Goal: Task Accomplishment & Management: Manage account settings

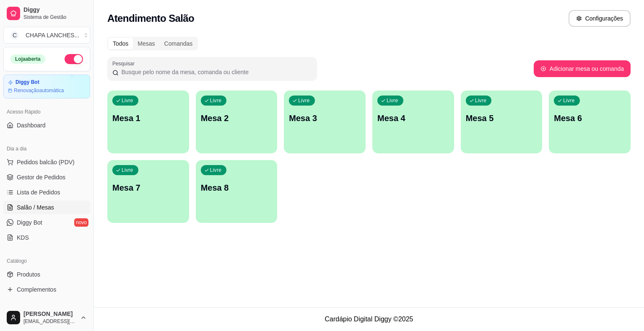
click at [141, 126] on div "Livre Mesa 1" at bounding box center [148, 117] width 82 height 53
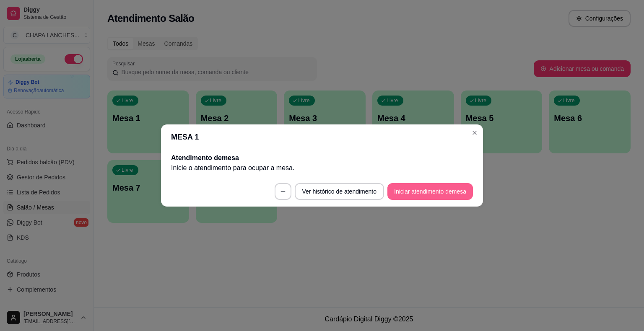
click at [449, 193] on button "Iniciar atendimento de mesa" at bounding box center [430, 191] width 86 height 17
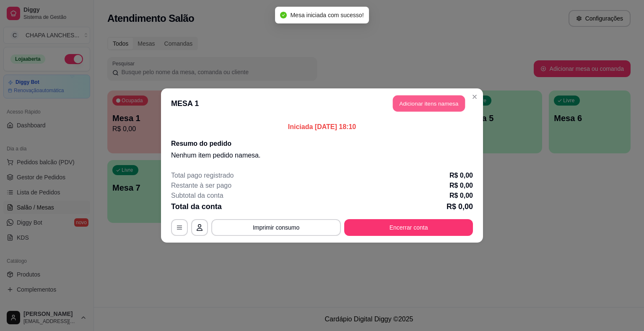
click at [445, 103] on button "Adicionar itens na mesa" at bounding box center [429, 104] width 72 height 16
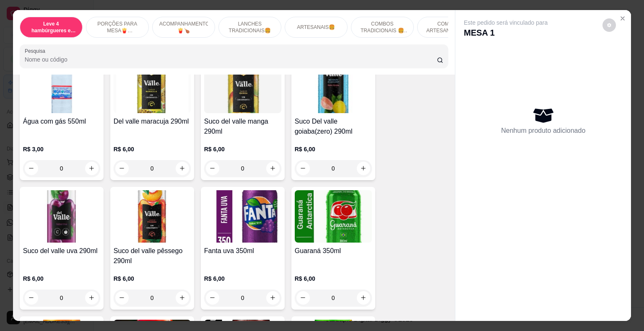
scroll to position [1928, 0]
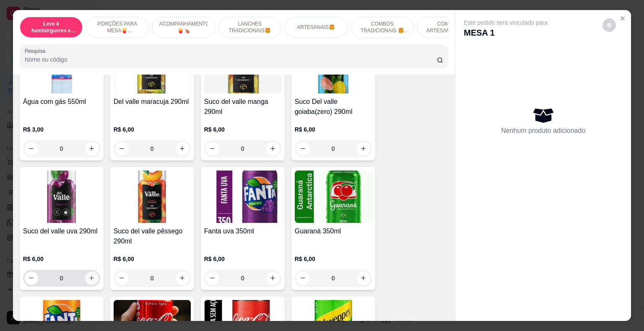
click at [88, 275] on icon "increase-product-quantity" at bounding box center [91, 278] width 6 height 6
type input "1"
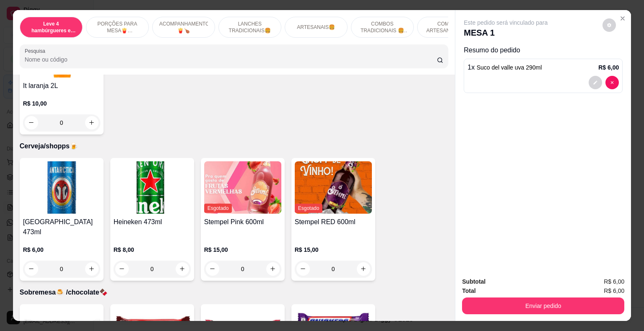
scroll to position [2683, 0]
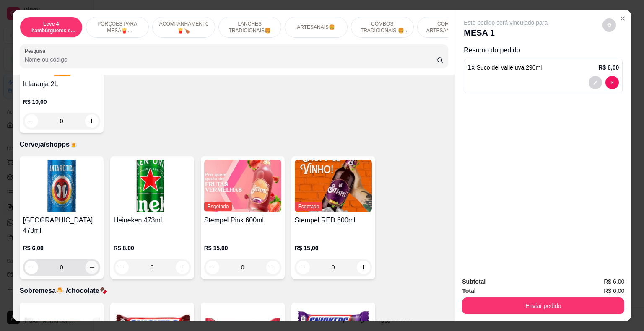
click at [91, 264] on icon "increase-product-quantity" at bounding box center [91, 267] width 6 height 6
type input "1"
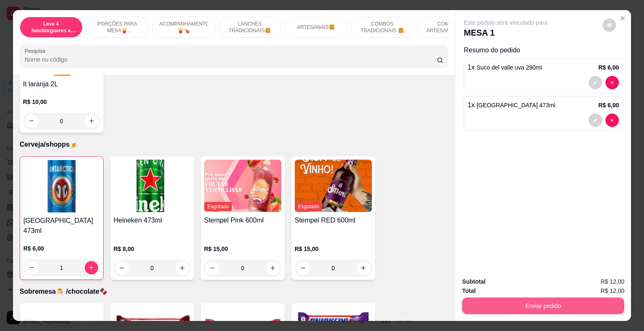
click at [533, 302] on button "Enviar pedido" at bounding box center [543, 306] width 162 height 17
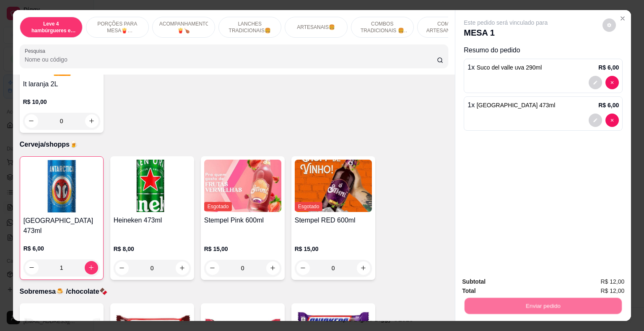
click at [542, 281] on button "Registrar cliente" at bounding box center [546, 283] width 54 height 16
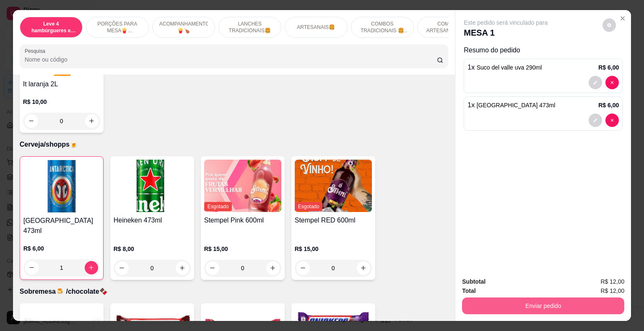
click at [610, 303] on button "Enviar pedido" at bounding box center [543, 306] width 162 height 17
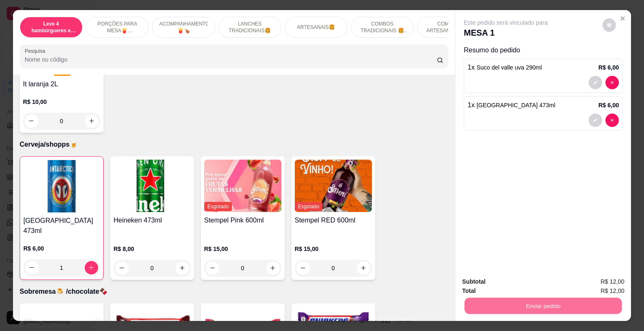
click at [610, 283] on button "Enviar pedido" at bounding box center [602, 283] width 47 height 16
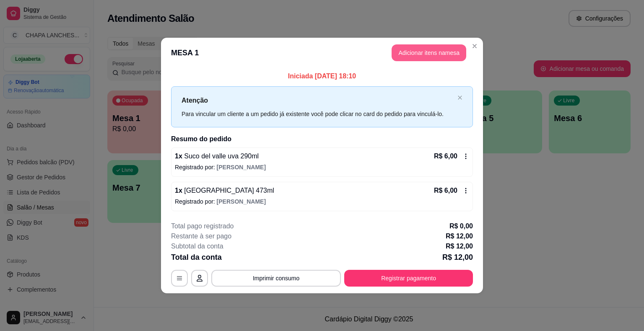
click at [433, 54] on button "Adicionar itens na mesa" at bounding box center [429, 52] width 75 height 17
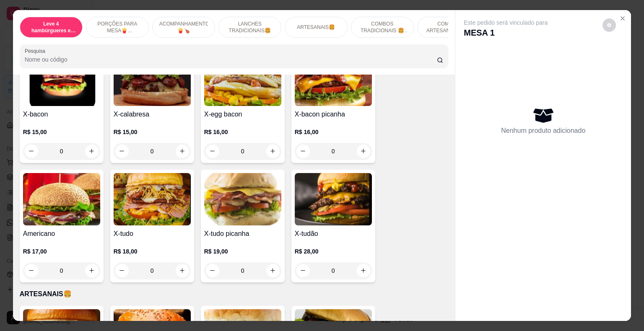
scroll to position [755, 0]
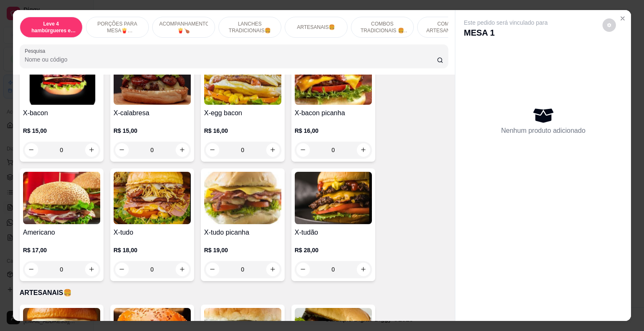
click at [91, 143] on div "0" at bounding box center [61, 150] width 77 height 17
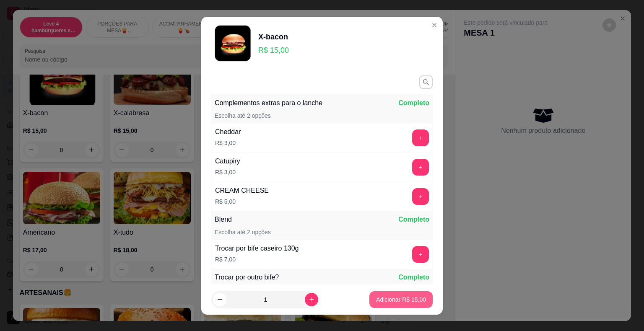
click at [411, 301] on p "Adicionar R$ 15,00" at bounding box center [401, 300] width 50 height 8
type input "1"
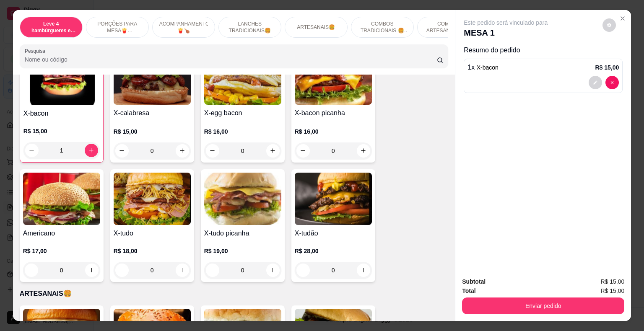
click at [272, 144] on div "0" at bounding box center [242, 151] width 77 height 17
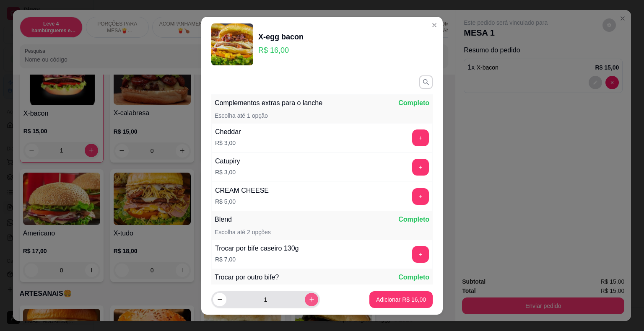
click at [309, 299] on icon "increase-product-quantity" at bounding box center [312, 299] width 6 height 6
type input "2"
click at [386, 297] on p "Adicionar R$ 32,00" at bounding box center [401, 300] width 50 height 8
type input "2"
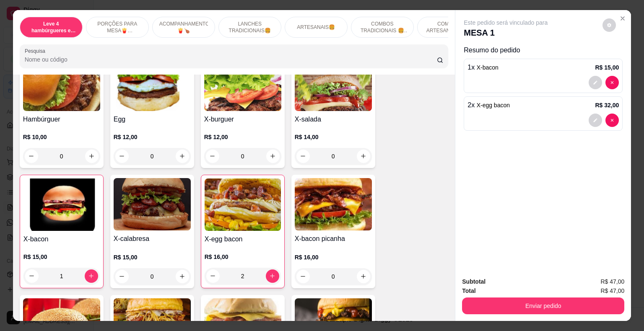
scroll to position [587, 0]
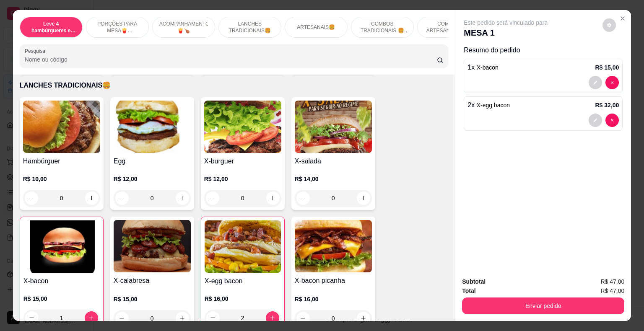
click at [270, 191] on div "0" at bounding box center [242, 198] width 77 height 17
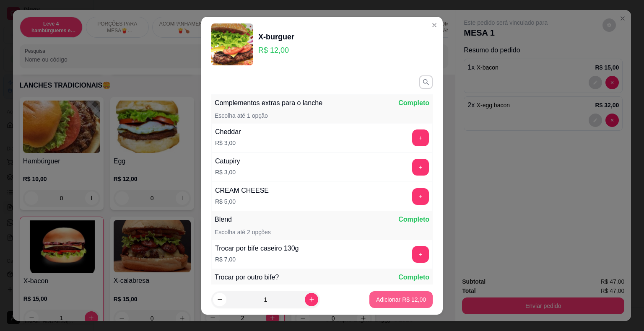
click at [402, 300] on p "Adicionar R$ 12,00" at bounding box center [401, 300] width 50 height 8
type input "1"
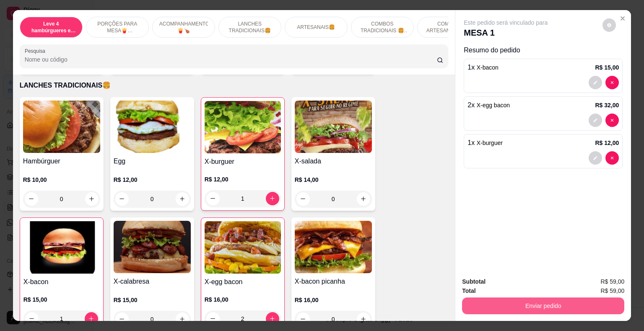
click at [508, 305] on button "Enviar pedido" at bounding box center [543, 306] width 162 height 17
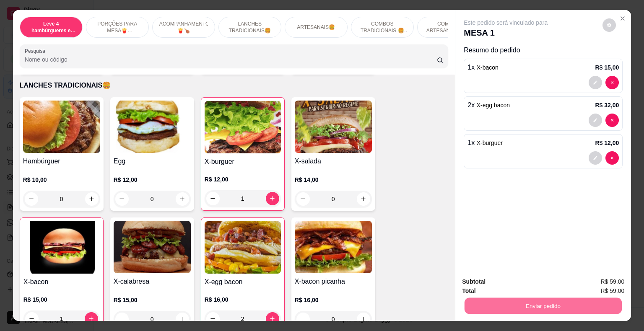
click at [542, 281] on button "Registrar cliente" at bounding box center [546, 283] width 55 height 16
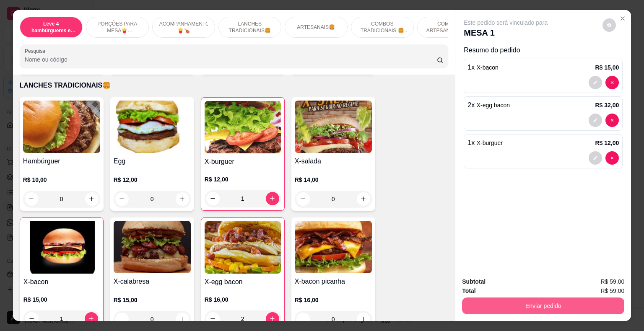
click at [582, 304] on button "Enviar pedido" at bounding box center [543, 306] width 162 height 17
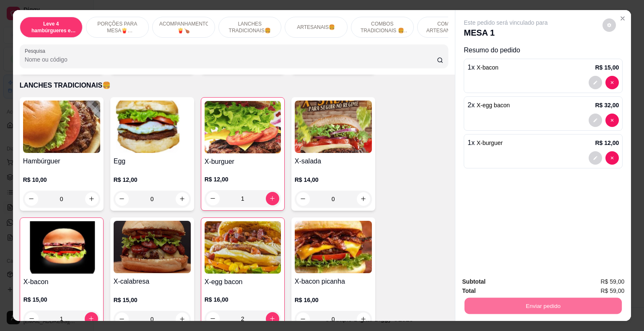
click at [608, 284] on button "Enviar pedido" at bounding box center [602, 283] width 46 height 16
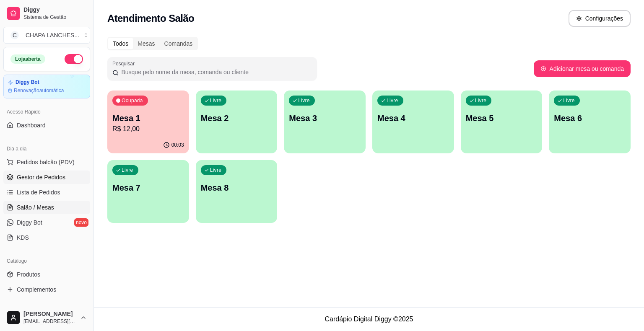
click at [60, 176] on span "Gestor de Pedidos" at bounding box center [41, 177] width 49 height 8
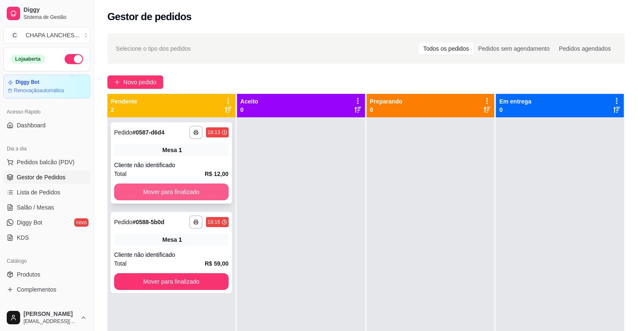
click at [173, 196] on button "Mover para finalizado" at bounding box center [171, 192] width 114 height 17
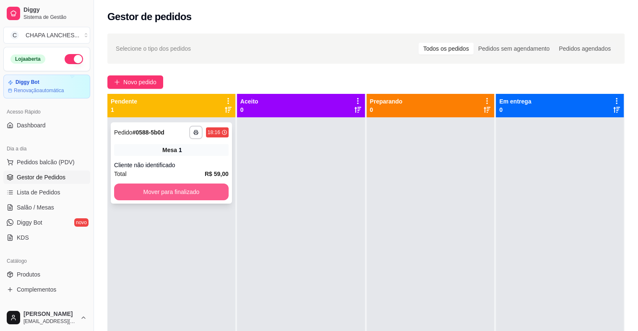
click at [176, 194] on button "Mover para finalizado" at bounding box center [171, 192] width 114 height 17
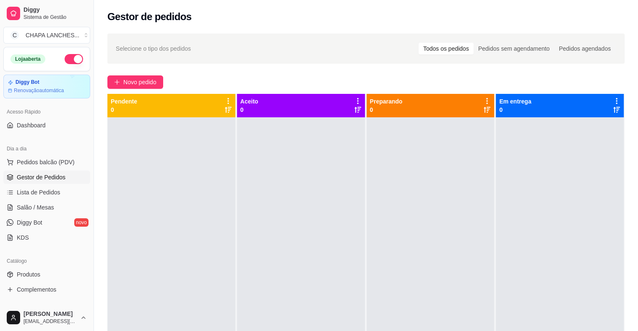
drag, startPoint x: 172, startPoint y: 192, endPoint x: 161, endPoint y: 192, distance: 11.7
click at [164, 192] on div at bounding box center [171, 282] width 128 height 331
click at [47, 214] on ul "Pedidos balcão (PDV) Gestor de Pedidos Lista de Pedidos Salão / Mesas Diggy Bot…" at bounding box center [46, 200] width 87 height 89
click at [49, 207] on span "Salão / Mesas" at bounding box center [35, 207] width 37 height 8
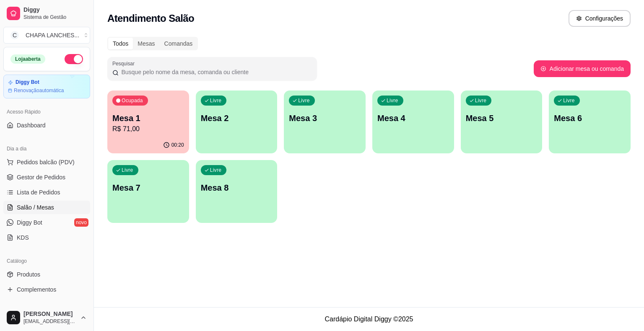
click at [151, 130] on p "R$ 71,00" at bounding box center [148, 129] width 72 height 10
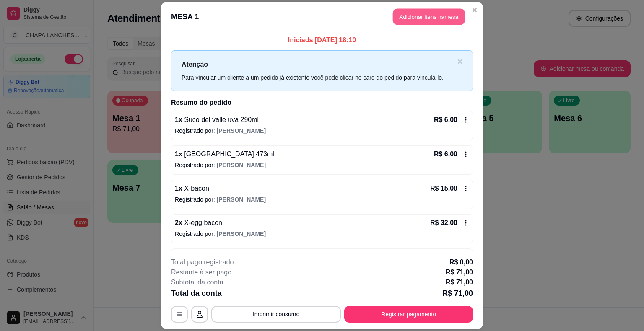
click at [420, 17] on button "Adicionar itens na mesa" at bounding box center [429, 17] width 72 height 16
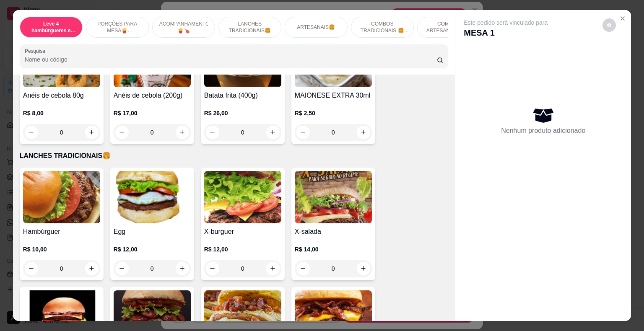
scroll to position [377, 0]
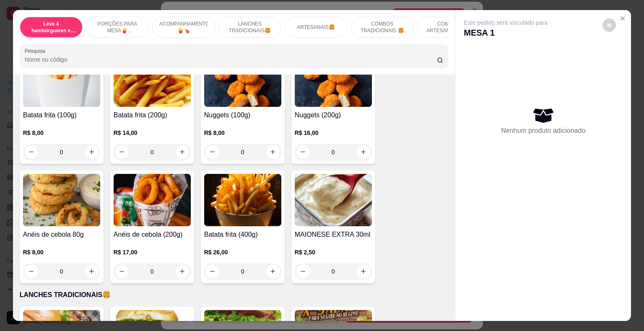
click at [180, 146] on div "0" at bounding box center [152, 152] width 77 height 17
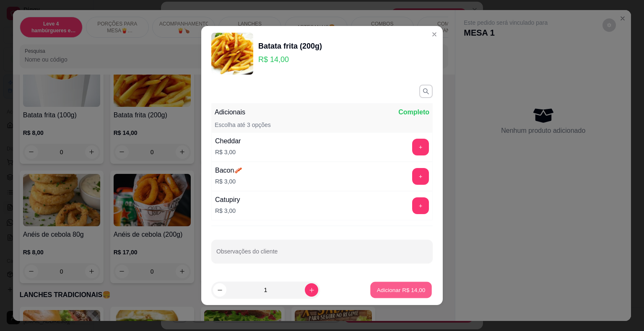
click at [381, 290] on p "Adicionar R$ 14,00" at bounding box center [401, 290] width 49 height 8
type input "1"
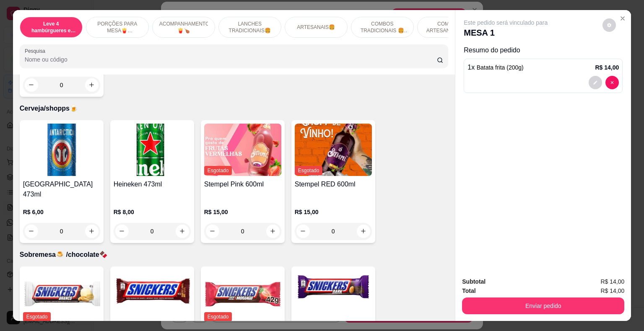
scroll to position [2725, 0]
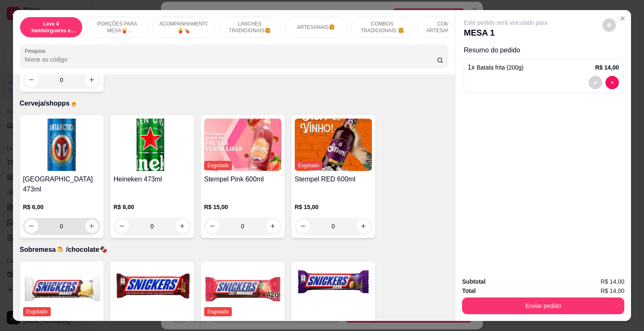
click at [89, 224] on icon "increase-product-quantity" at bounding box center [91, 226] width 5 height 5
type input "1"
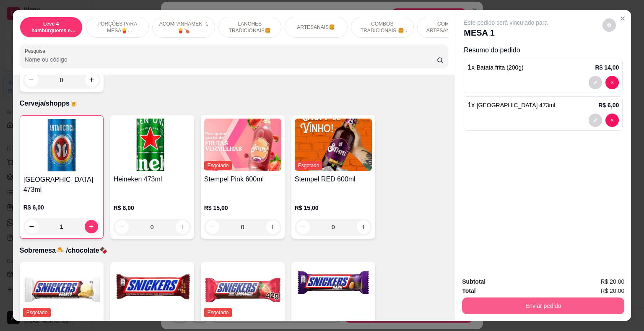
click at [501, 305] on button "Enviar pedido" at bounding box center [543, 306] width 162 height 17
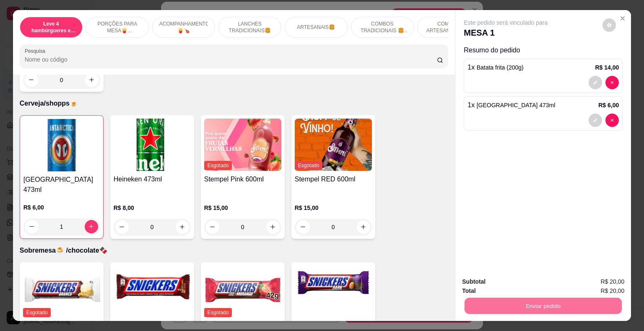
click at [605, 279] on button "Enviar pedido" at bounding box center [602, 283] width 47 height 16
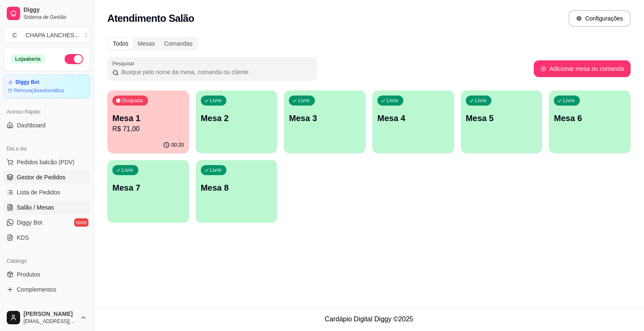
drag, startPoint x: 57, startPoint y: 174, endPoint x: 64, endPoint y: 173, distance: 7.2
click at [57, 174] on span "Gestor de Pedidos" at bounding box center [41, 177] width 49 height 8
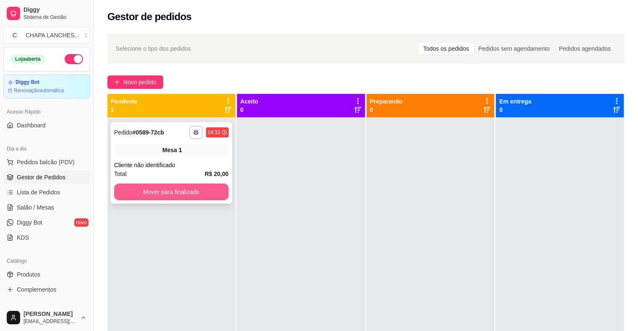
click at [172, 194] on button "Mover para finalizado" at bounding box center [171, 192] width 114 height 17
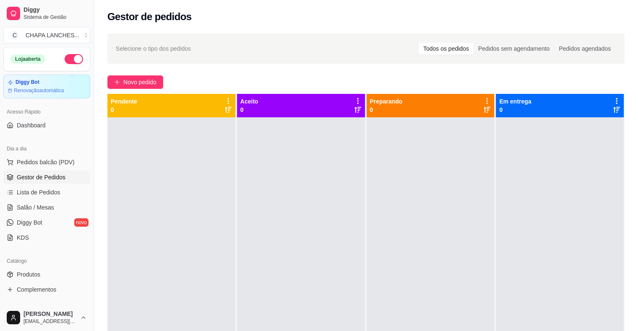
drag, startPoint x: 172, startPoint y: 205, endPoint x: 60, endPoint y: 199, distance: 112.5
click at [170, 206] on div at bounding box center [171, 282] width 128 height 331
click at [53, 209] on link "Salão / Mesas" at bounding box center [46, 207] width 87 height 13
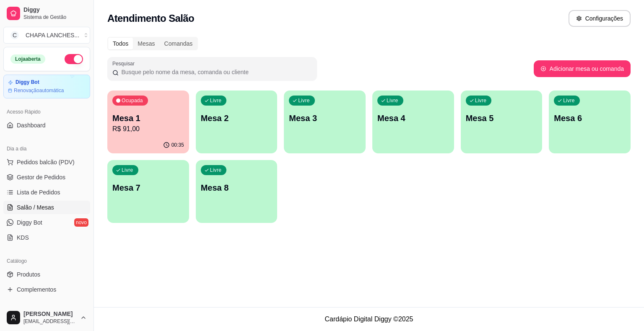
click at [151, 128] on p "R$ 91,00" at bounding box center [148, 129] width 72 height 10
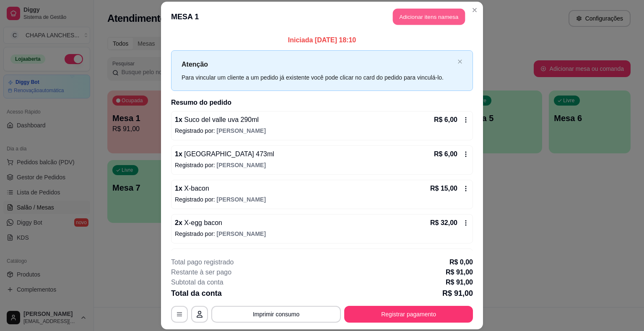
click at [427, 19] on button "Adicionar itens na mesa" at bounding box center [429, 17] width 72 height 16
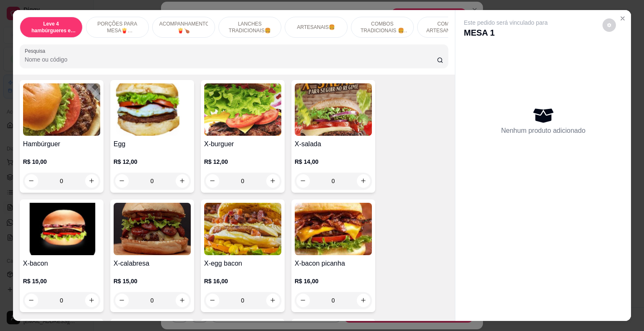
scroll to position [545, 0]
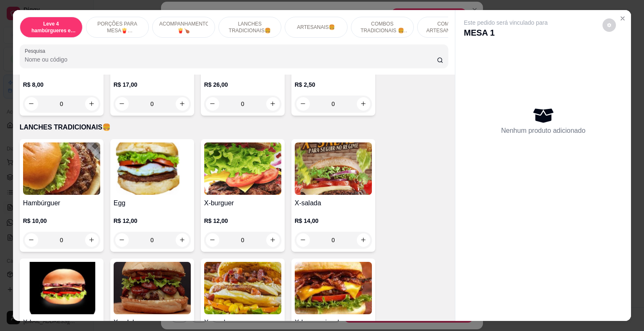
click at [270, 232] on div "0" at bounding box center [242, 240] width 77 height 17
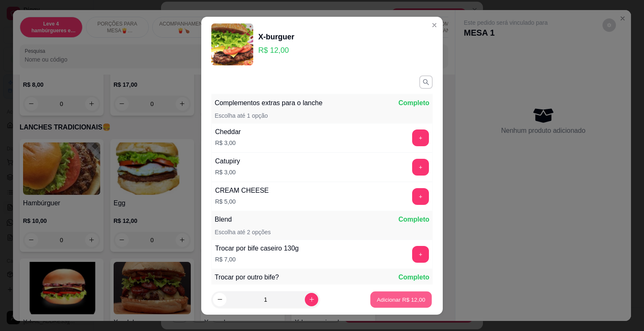
click at [413, 301] on p "Adicionar R$ 12,00" at bounding box center [401, 300] width 49 height 8
type input "1"
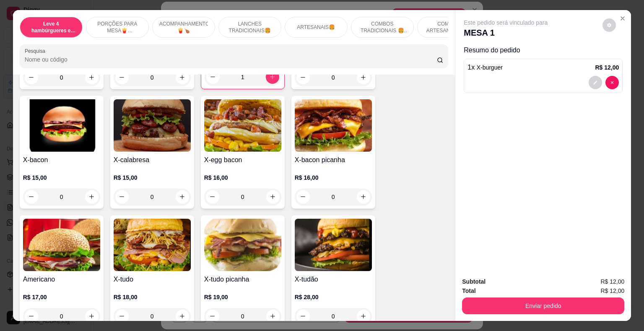
scroll to position [713, 0]
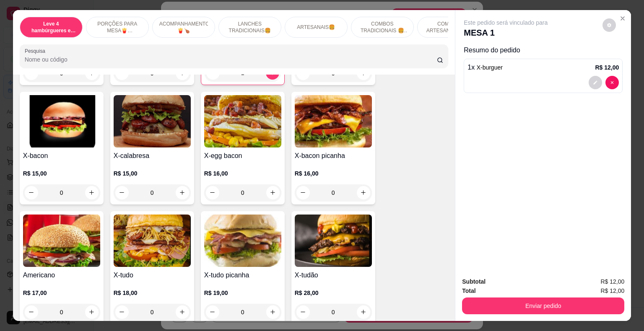
click at [360, 184] on div "0" at bounding box center [333, 192] width 77 height 17
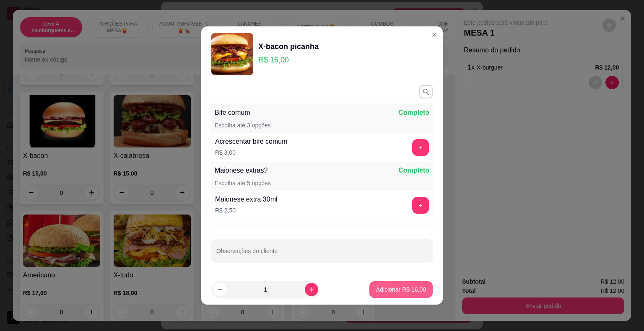
click at [420, 289] on button "Adicionar R$ 16,00" at bounding box center [400, 289] width 63 height 17
type input "1"
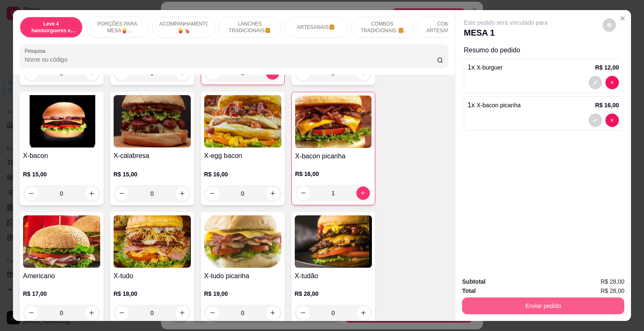
click at [477, 304] on button "Enviar pedido" at bounding box center [543, 306] width 162 height 17
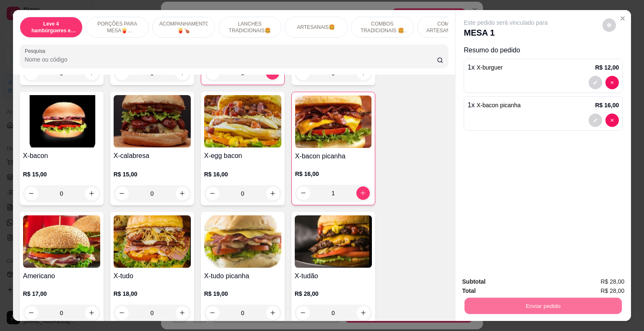
click at [612, 285] on button "Enviar pedido" at bounding box center [602, 283] width 47 height 16
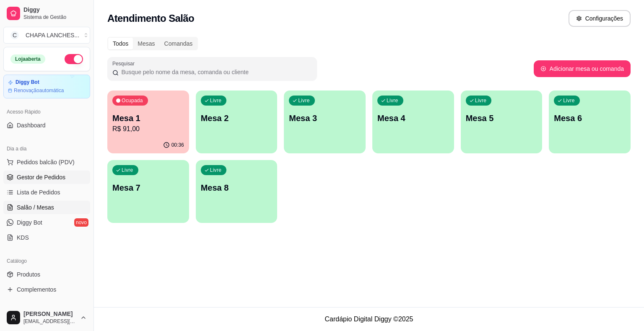
click at [54, 180] on span "Gestor de Pedidos" at bounding box center [41, 177] width 49 height 8
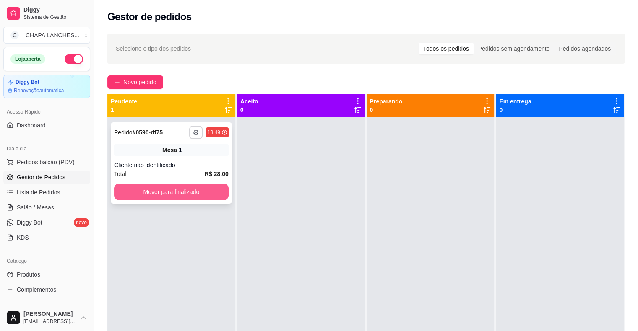
click at [190, 192] on button "Mover para finalizado" at bounding box center [171, 192] width 114 height 17
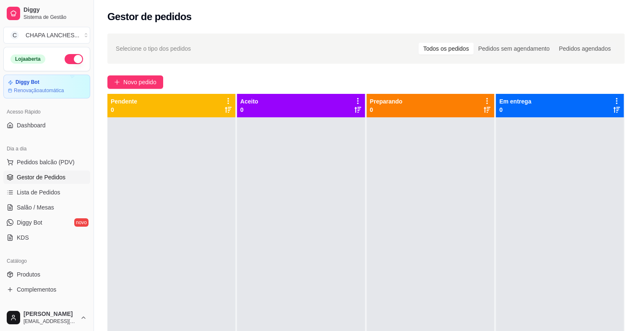
click at [192, 197] on div at bounding box center [171, 282] width 128 height 331
click at [47, 208] on span "Salão / Mesas" at bounding box center [35, 207] width 37 height 8
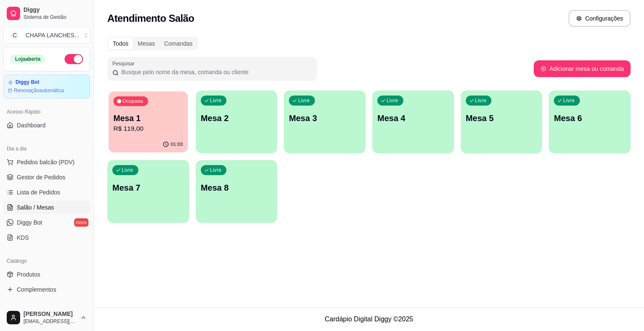
click at [153, 137] on button "Ocupada Mesa 1 R$ 119,00 01:03" at bounding box center [148, 121] width 79 height 61
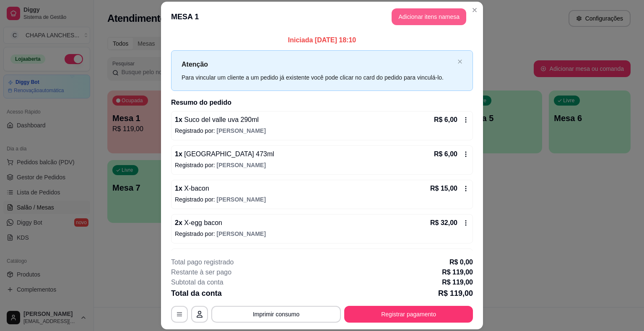
click at [424, 20] on button "Adicionar itens na mesa" at bounding box center [429, 16] width 75 height 17
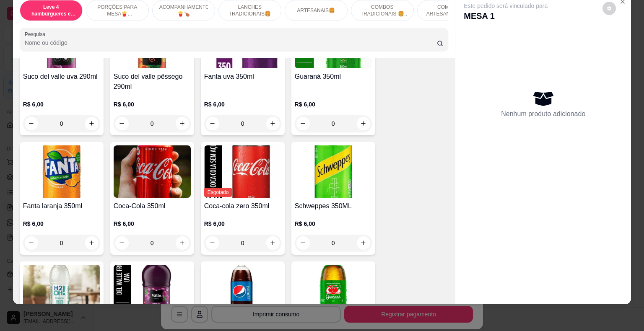
scroll to position [2047, 0]
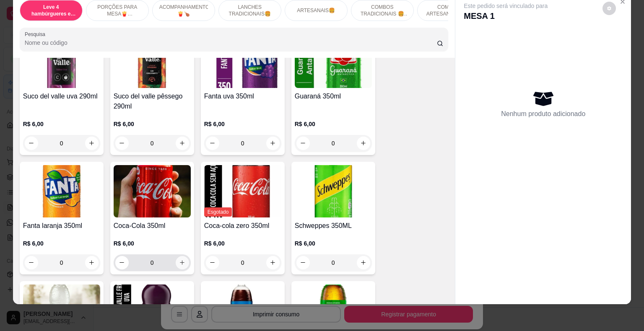
click at [179, 259] on icon "increase-product-quantity" at bounding box center [182, 262] width 6 height 6
type input "1"
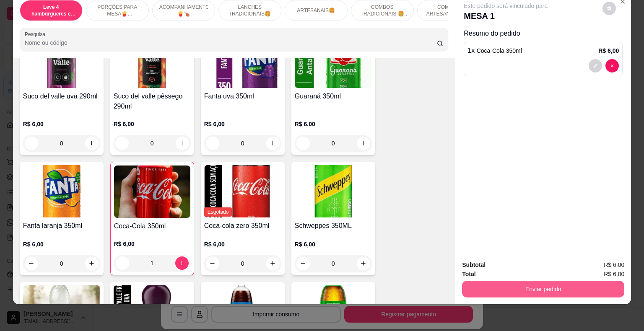
click at [500, 288] on button "Enviar pedido" at bounding box center [543, 289] width 162 height 17
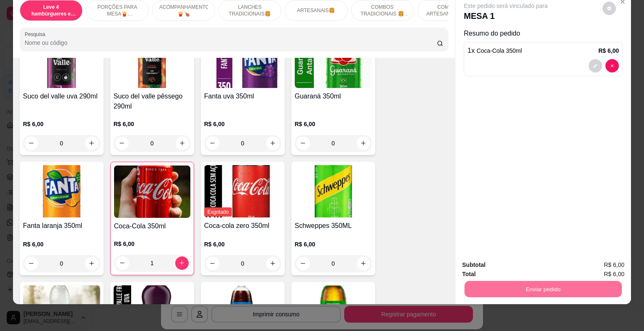
click at [612, 259] on button "Enviar pedido" at bounding box center [602, 262] width 47 height 16
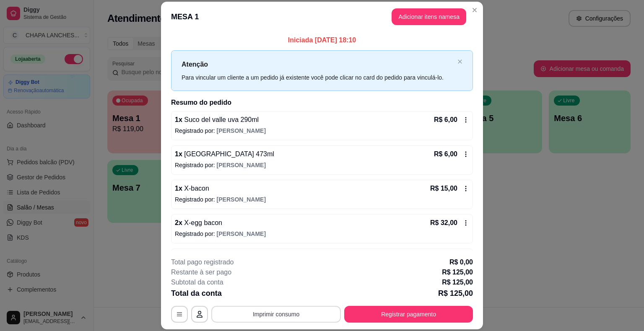
click at [290, 316] on button "Imprimir consumo" at bounding box center [276, 314] width 130 height 17
click at [290, 296] on button "IMPRESSORA" at bounding box center [275, 294] width 61 height 13
click at [407, 13] on button "Adicionar itens na mesa" at bounding box center [429, 17] width 72 height 16
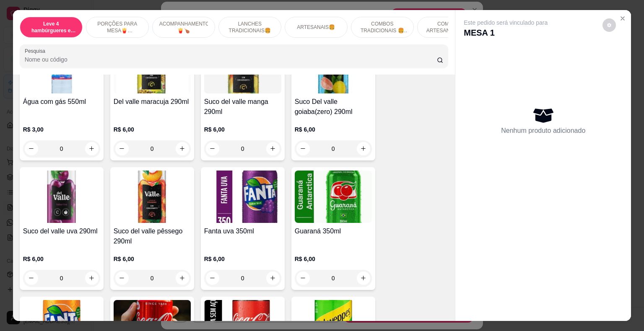
scroll to position [2096, 0]
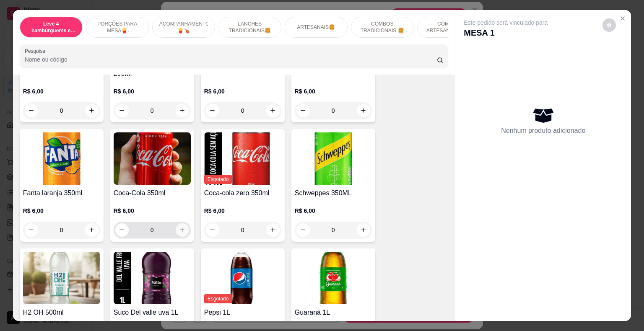
click at [179, 227] on icon "increase-product-quantity" at bounding box center [182, 230] width 6 height 6
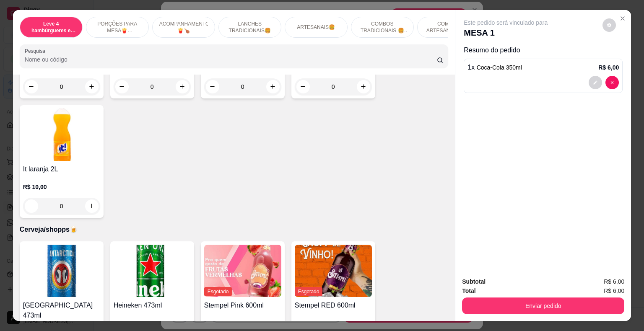
scroll to position [2425, 0]
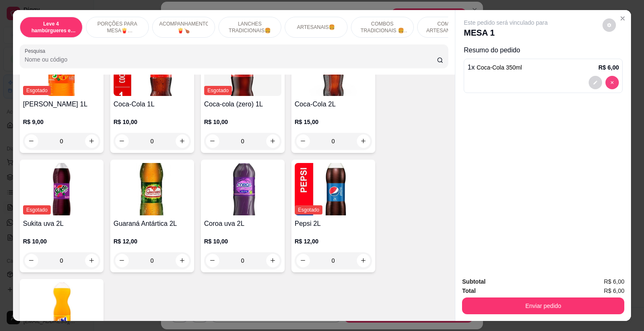
type input "0"
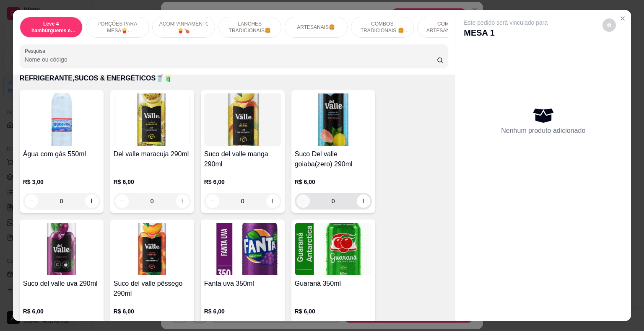
scroll to position [1921, 0]
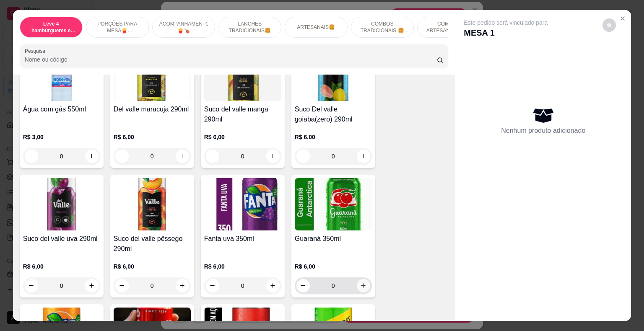
click at [361, 283] on icon "increase-product-quantity" at bounding box center [363, 285] width 5 height 5
type input "1"
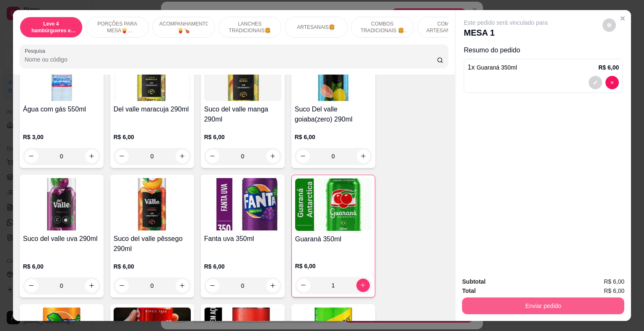
click at [577, 299] on button "Enviar pedido" at bounding box center [543, 306] width 162 height 17
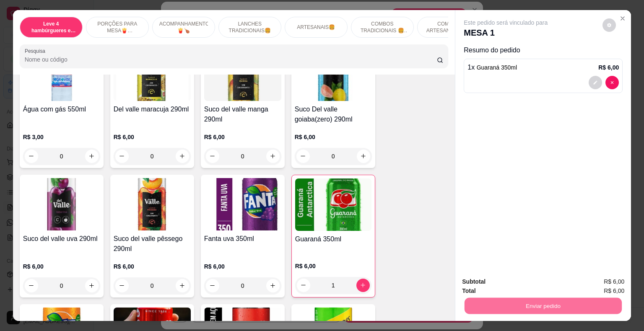
click at [610, 283] on button "Enviar pedido" at bounding box center [602, 283] width 47 height 16
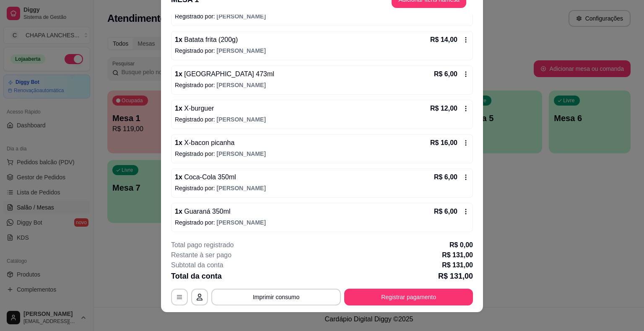
scroll to position [25, 0]
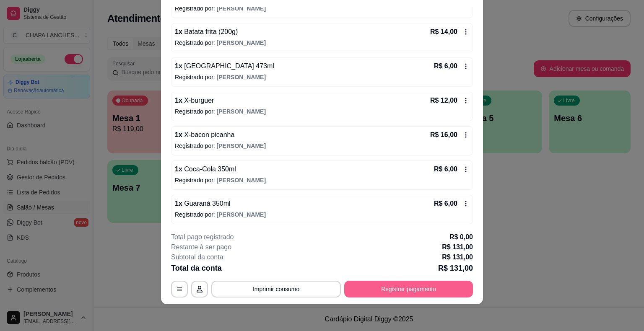
click at [410, 290] on button "Registrar pagamento" at bounding box center [408, 289] width 129 height 17
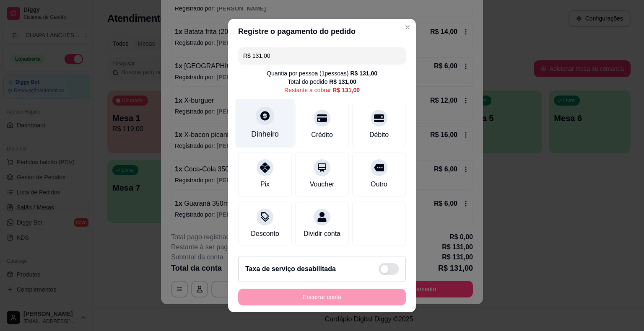
click at [264, 129] on div "Dinheiro" at bounding box center [265, 123] width 59 height 49
type input "R$ 0,00"
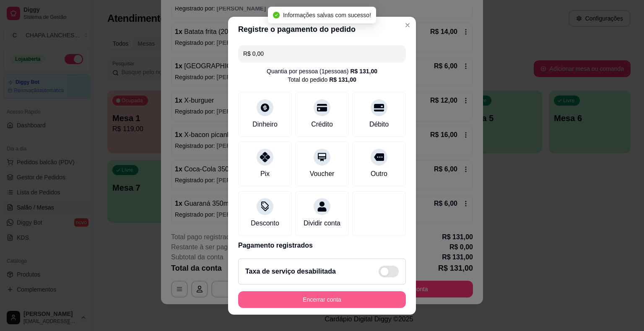
click at [367, 298] on button "Encerrar conta" at bounding box center [322, 299] width 168 height 17
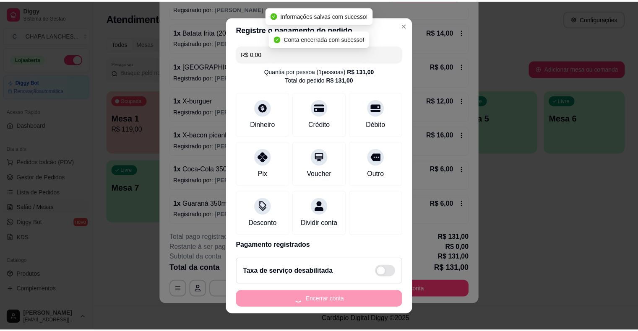
scroll to position [0, 0]
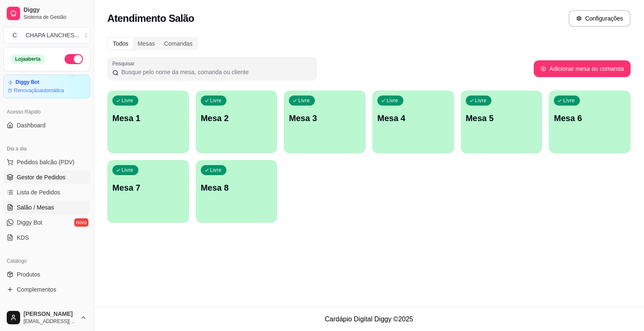
click at [45, 181] on span "Gestor de Pedidos" at bounding box center [41, 177] width 49 height 8
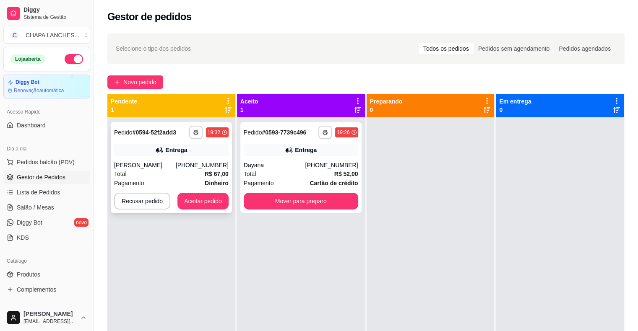
drag, startPoint x: 137, startPoint y: 145, endPoint x: 145, endPoint y: 148, distance: 8.1
click at [145, 148] on div "Entrega" at bounding box center [171, 150] width 114 height 12
click at [200, 202] on button "Aceitar pedido" at bounding box center [202, 201] width 51 height 17
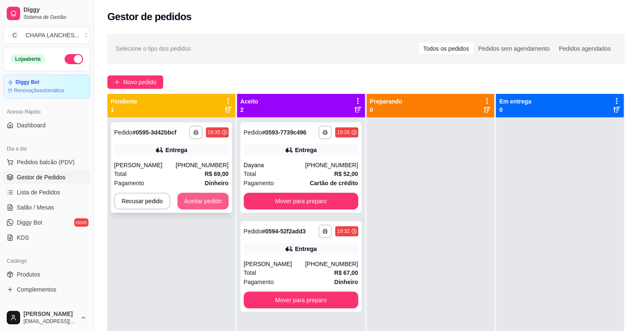
click at [202, 198] on button "Aceitar pedido" at bounding box center [202, 201] width 51 height 17
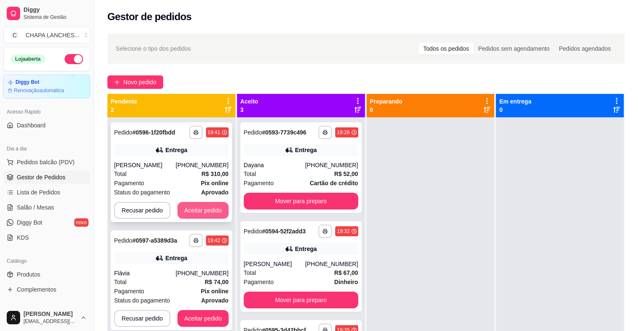
click at [205, 206] on button "Aceitar pedido" at bounding box center [202, 210] width 51 height 17
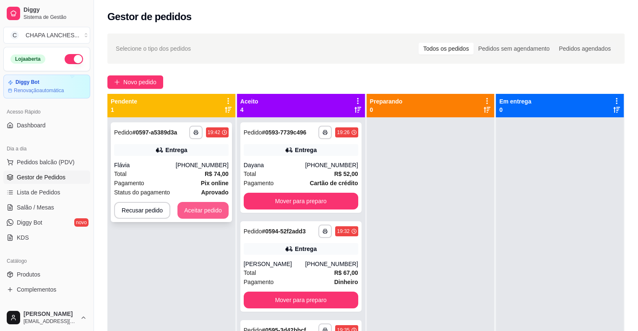
click at [205, 210] on button "Aceitar pedido" at bounding box center [202, 210] width 51 height 17
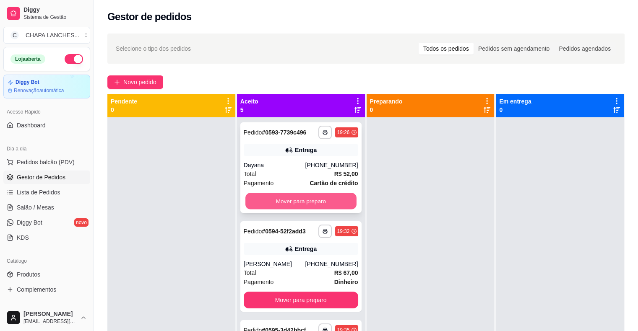
click at [252, 202] on button "Mover para preparo" at bounding box center [300, 201] width 111 height 16
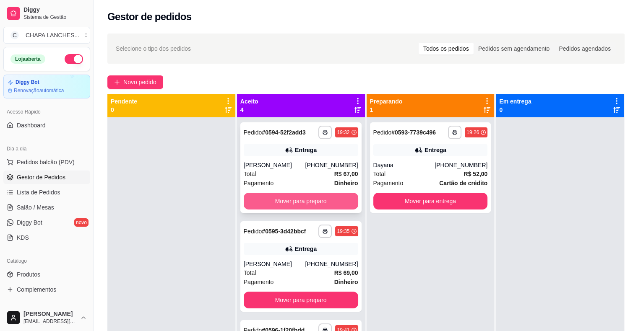
click at [262, 201] on button "Mover para preparo" at bounding box center [301, 201] width 114 height 17
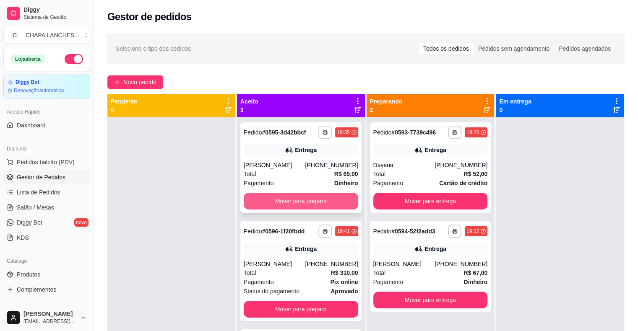
click at [263, 201] on button "Mover para preparo" at bounding box center [301, 201] width 114 height 17
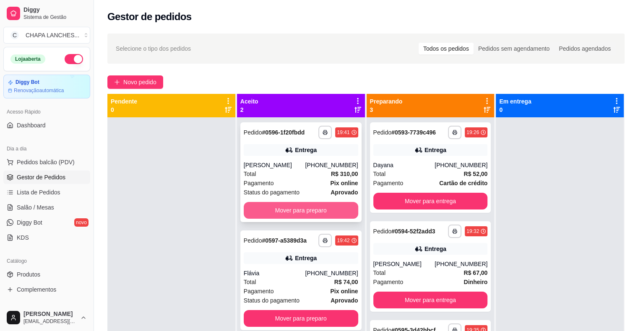
click at [264, 210] on button "Mover para preparo" at bounding box center [301, 210] width 114 height 17
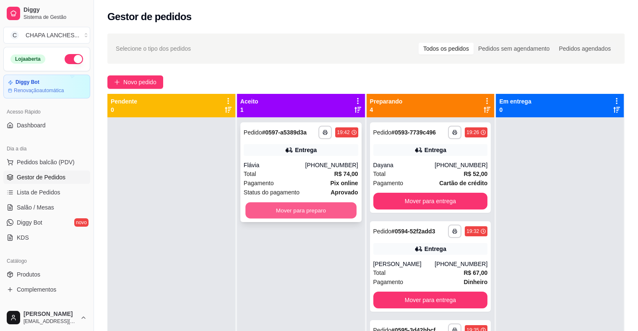
click at [262, 210] on button "Mover para preparo" at bounding box center [300, 210] width 111 height 16
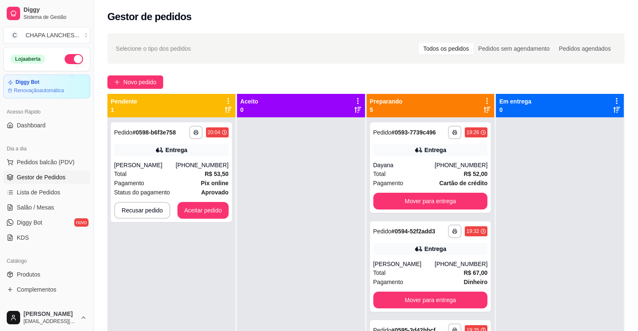
click at [208, 227] on div "**********" at bounding box center [171, 282] width 128 height 331
click at [208, 210] on button "Aceitar pedido" at bounding box center [202, 210] width 49 height 16
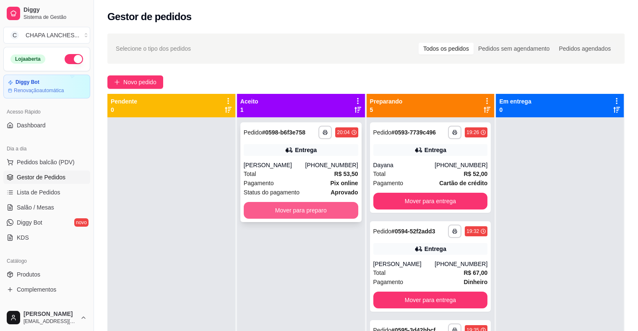
click at [288, 210] on button "Mover para preparo" at bounding box center [301, 210] width 114 height 17
click at [288, 210] on button "Mover para preparo" at bounding box center [300, 210] width 111 height 16
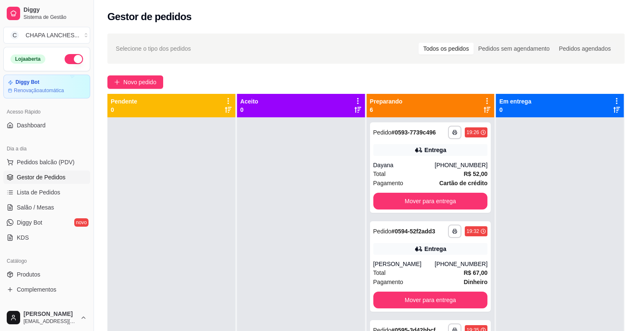
drag, startPoint x: 288, startPoint y: 210, endPoint x: 311, endPoint y: 181, distance: 37.8
click at [296, 203] on div at bounding box center [301, 282] width 128 height 331
click at [401, 158] on div "**********" at bounding box center [430, 167] width 121 height 91
drag, startPoint x: 145, startPoint y: 239, endPoint x: 239, endPoint y: 210, distance: 98.1
click at [149, 237] on div at bounding box center [171, 282] width 128 height 331
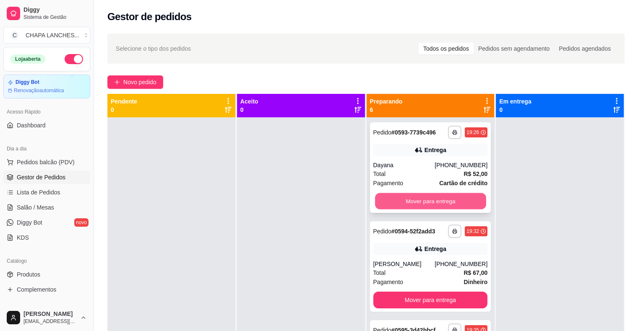
click at [394, 202] on button "Mover para entrega" at bounding box center [430, 201] width 111 height 16
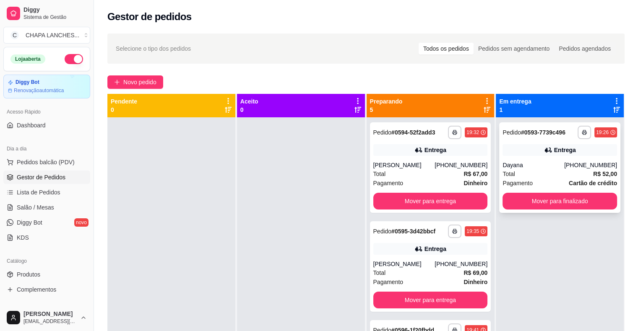
click at [506, 171] on span "Total" at bounding box center [508, 173] width 13 height 9
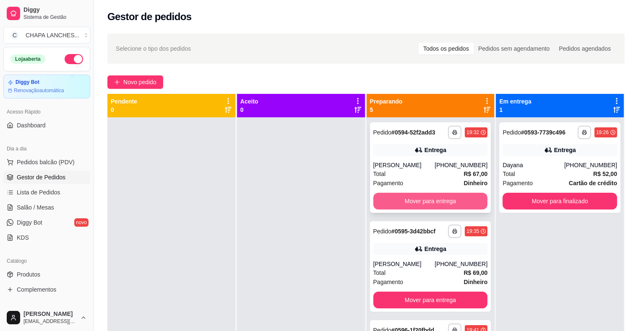
click at [426, 205] on button "Mover para entrega" at bounding box center [430, 201] width 114 height 17
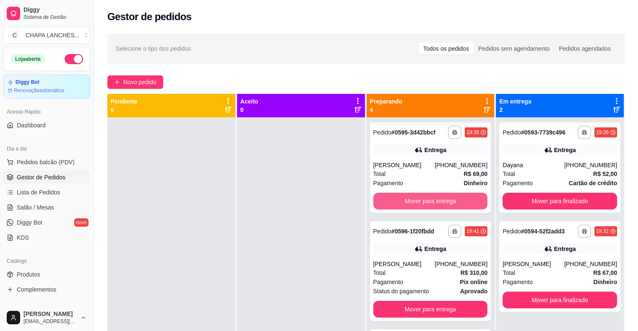
click at [424, 200] on button "Mover para entrega" at bounding box center [430, 201] width 114 height 17
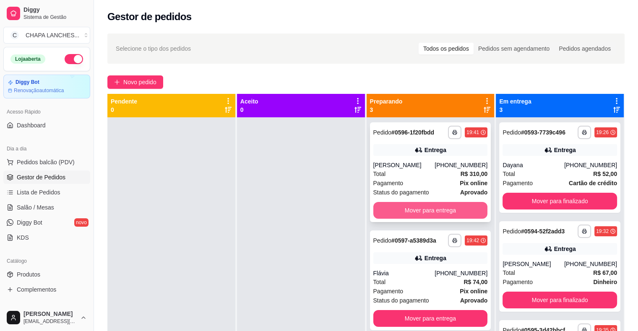
click at [402, 213] on button "Mover para entrega" at bounding box center [430, 210] width 114 height 17
click at [397, 213] on button "Mover para entrega" at bounding box center [430, 210] width 114 height 17
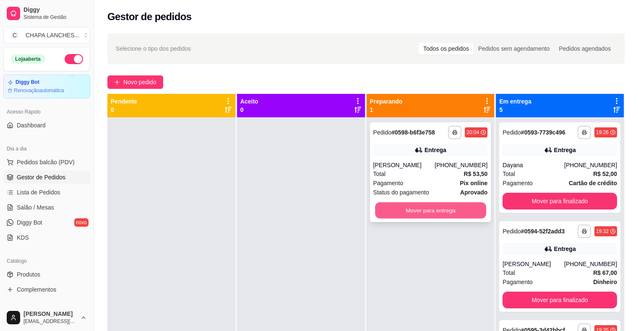
click at [405, 210] on button "Mover para entrega" at bounding box center [430, 210] width 111 height 16
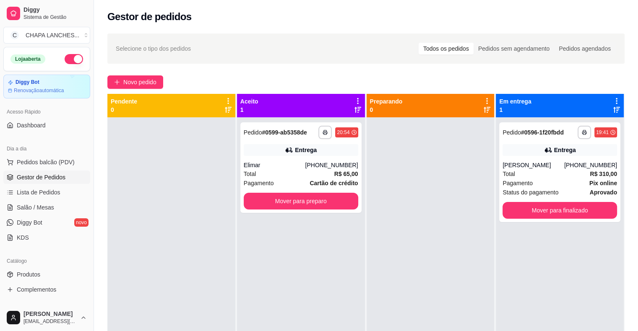
click at [413, 213] on div at bounding box center [430, 282] width 128 height 331
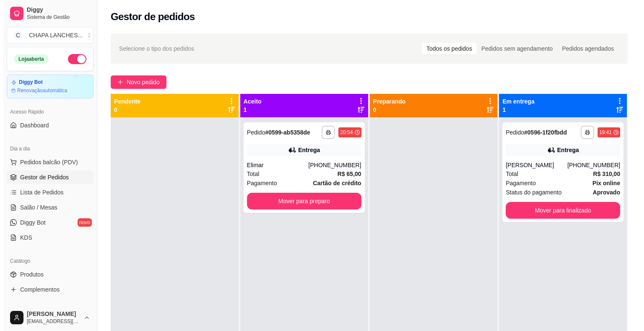
scroll to position [17, 0]
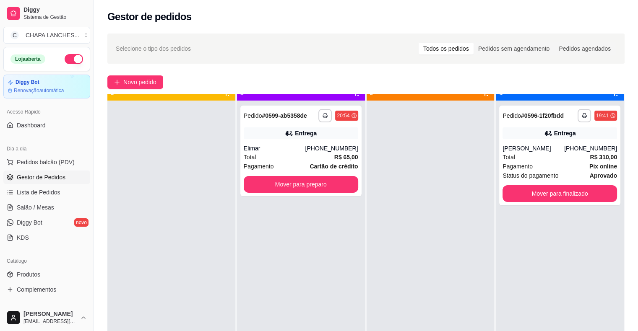
click at [413, 213] on div at bounding box center [430, 266] width 128 height 331
click at [549, 197] on button "Mover para finalizado" at bounding box center [559, 193] width 114 height 17
click at [294, 161] on div "Total R$ 65,00" at bounding box center [301, 157] width 114 height 9
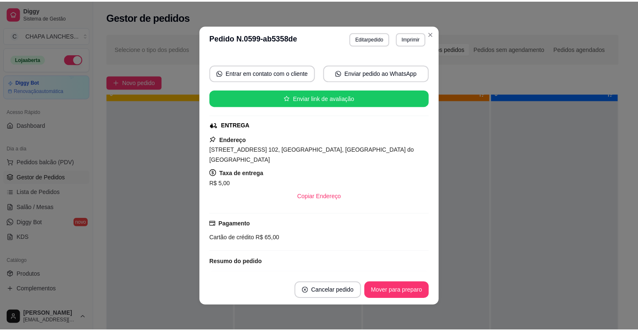
scroll to position [142, 0]
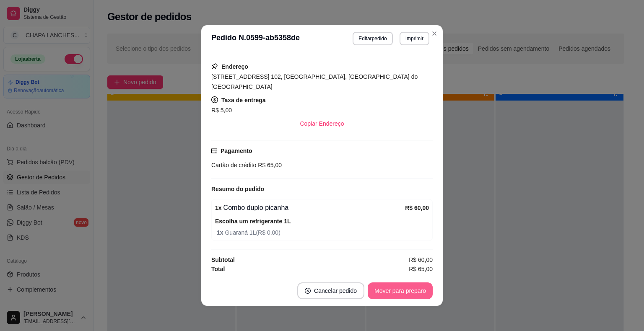
click at [409, 286] on button "Mover para preparo" at bounding box center [400, 291] width 65 height 17
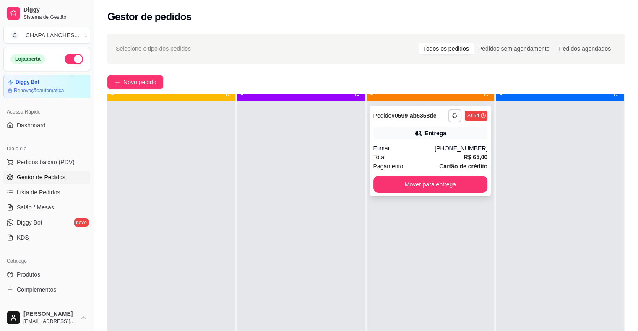
click at [416, 134] on icon at bounding box center [418, 133] width 6 height 5
drag, startPoint x: 490, startPoint y: 260, endPoint x: 504, endPoint y: 256, distance: 14.9
click at [492, 260] on div "**********" at bounding box center [365, 259] width 517 height 331
click at [435, 150] on div "Elimar" at bounding box center [404, 148] width 62 height 8
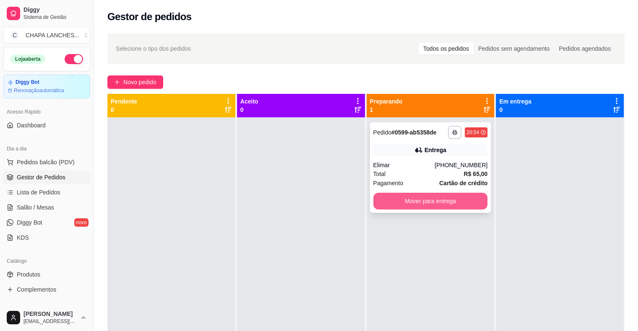
click at [431, 201] on button "Mover para entrega" at bounding box center [430, 201] width 114 height 17
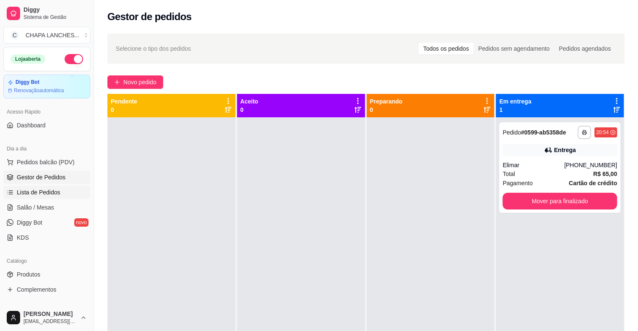
click at [52, 193] on span "Lista de Pedidos" at bounding box center [39, 192] width 44 height 8
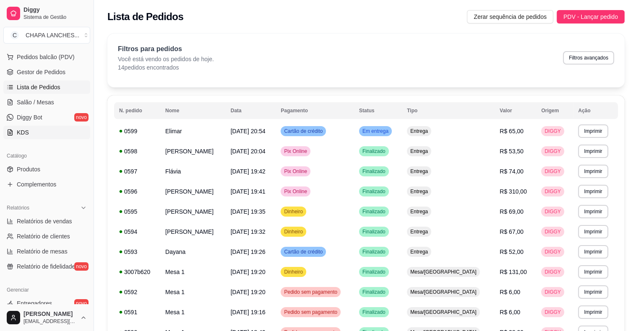
scroll to position [126, 0]
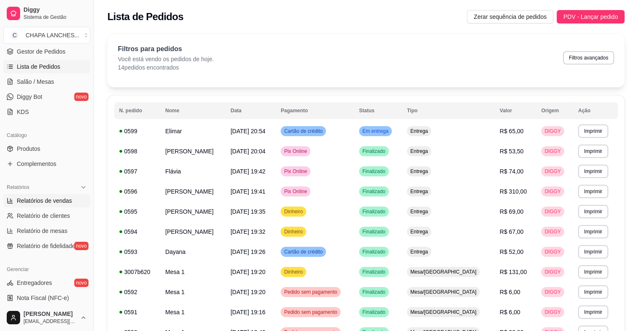
click at [52, 201] on span "Relatórios de vendas" at bounding box center [44, 201] width 55 height 8
select select "ALL"
select select "0"
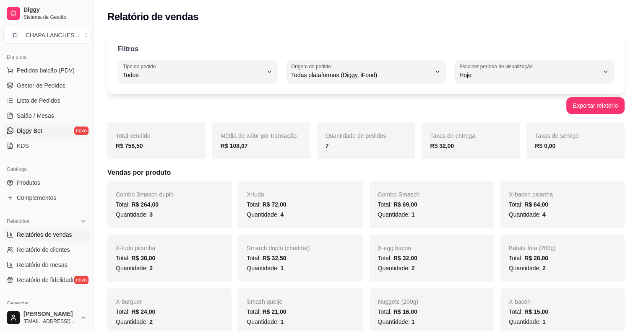
scroll to position [42, 0]
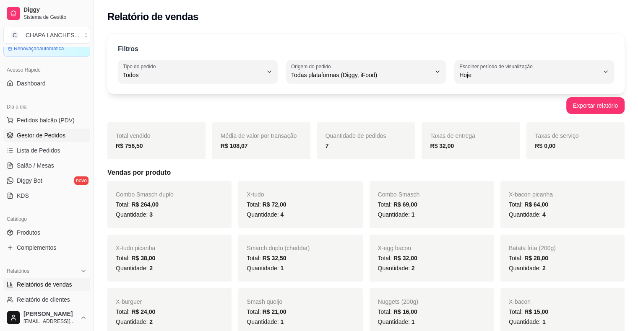
click at [27, 136] on span "Gestor de Pedidos" at bounding box center [41, 135] width 49 height 8
